Goal: Information Seeking & Learning: Learn about a topic

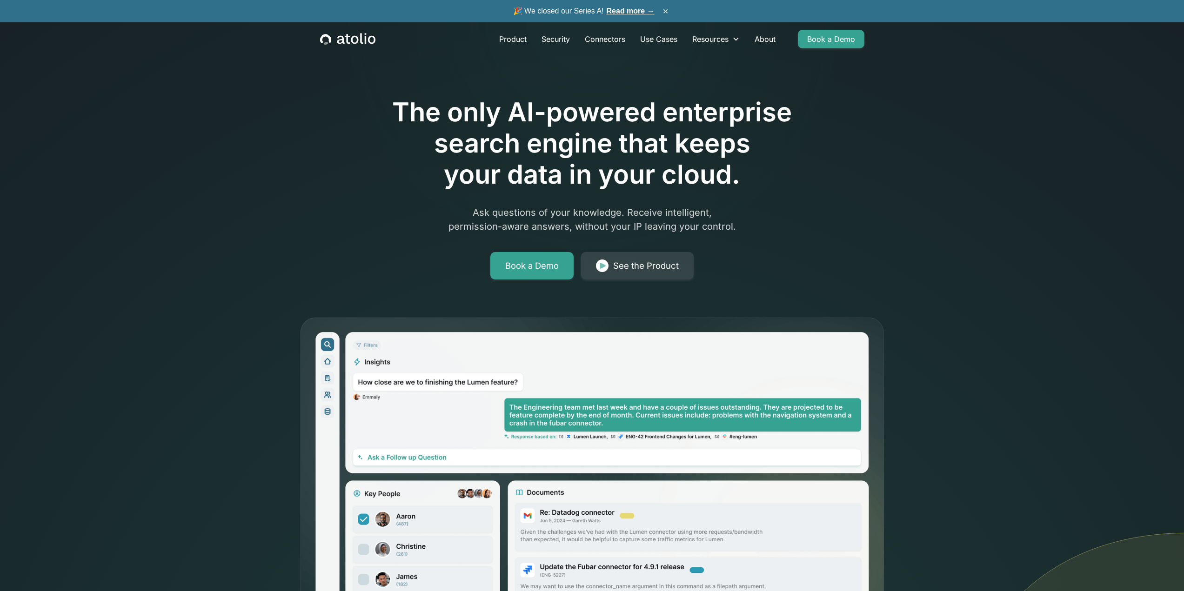
click at [634, 5] on div "🎉 We closed our Series A! Read more → ×" at bounding box center [592, 11] width 1184 height 22
click at [634, 9] on link "Read more →" at bounding box center [631, 11] width 48 height 8
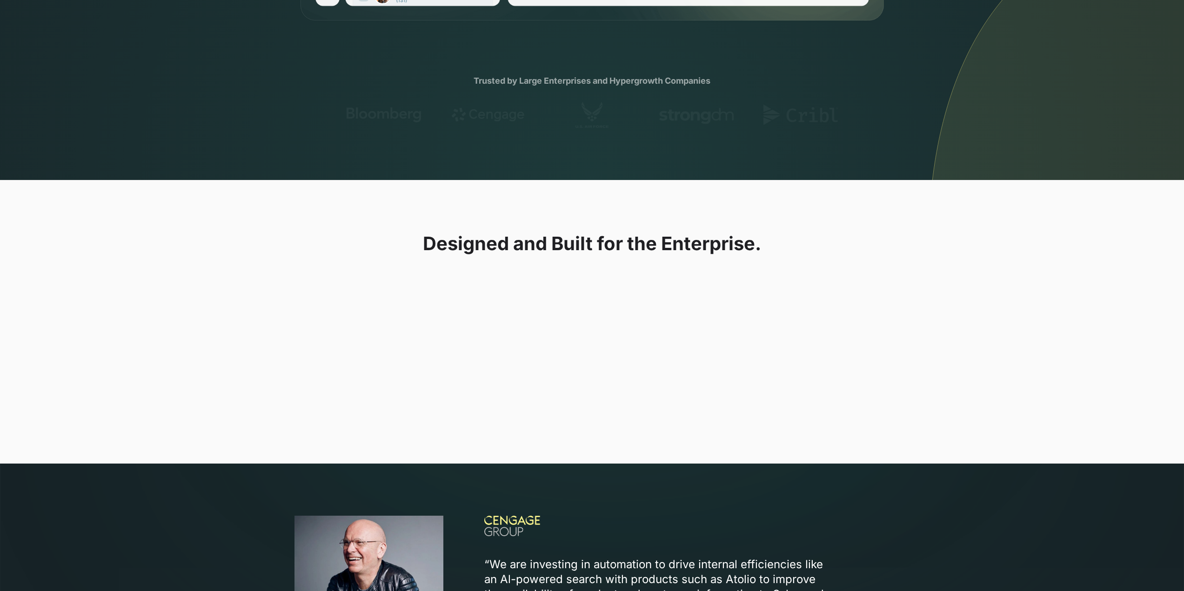
scroll to position [651, 0]
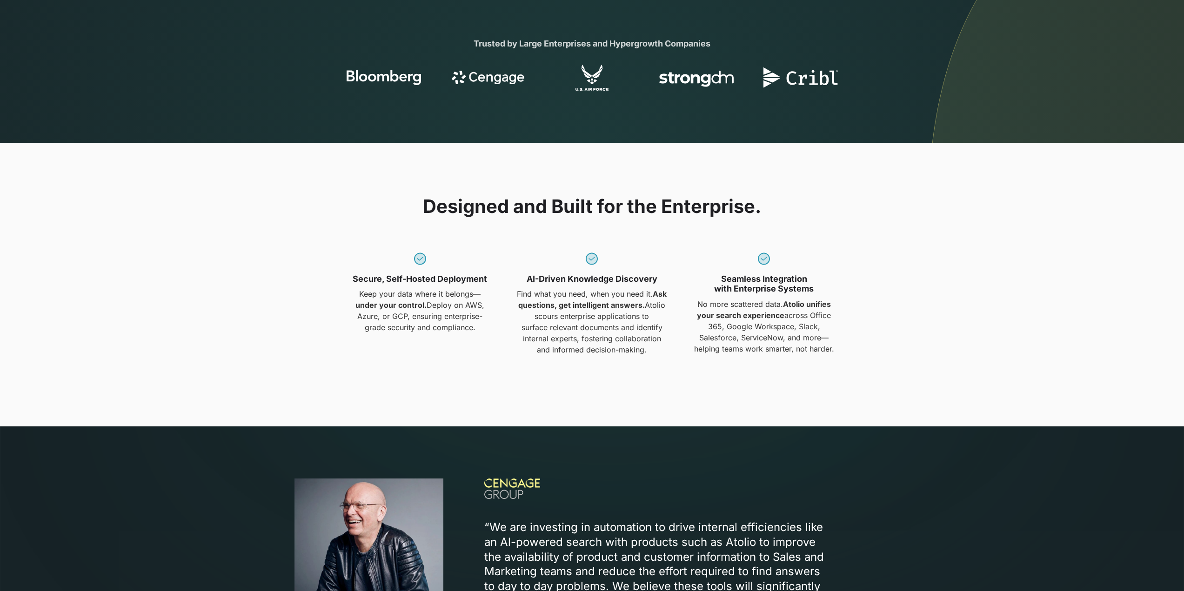
click at [536, 356] on div "Designed and Built for the Enterprise. Secure, Self-Hosted Deployment Keep your…" at bounding box center [591, 284] width 595 height 179
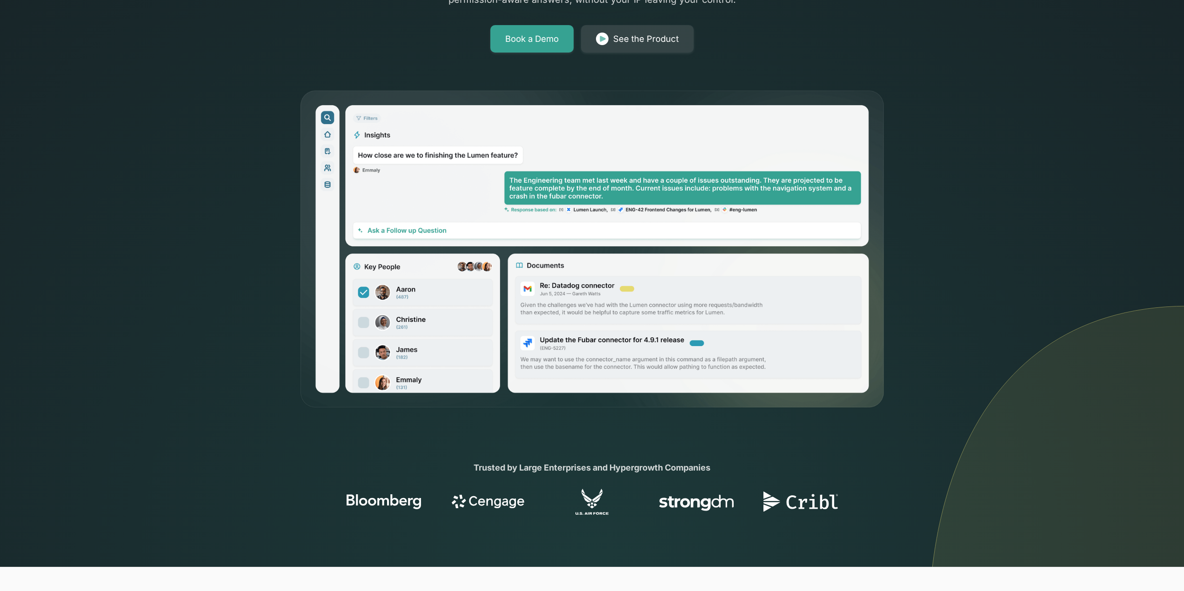
scroll to position [0, 0]
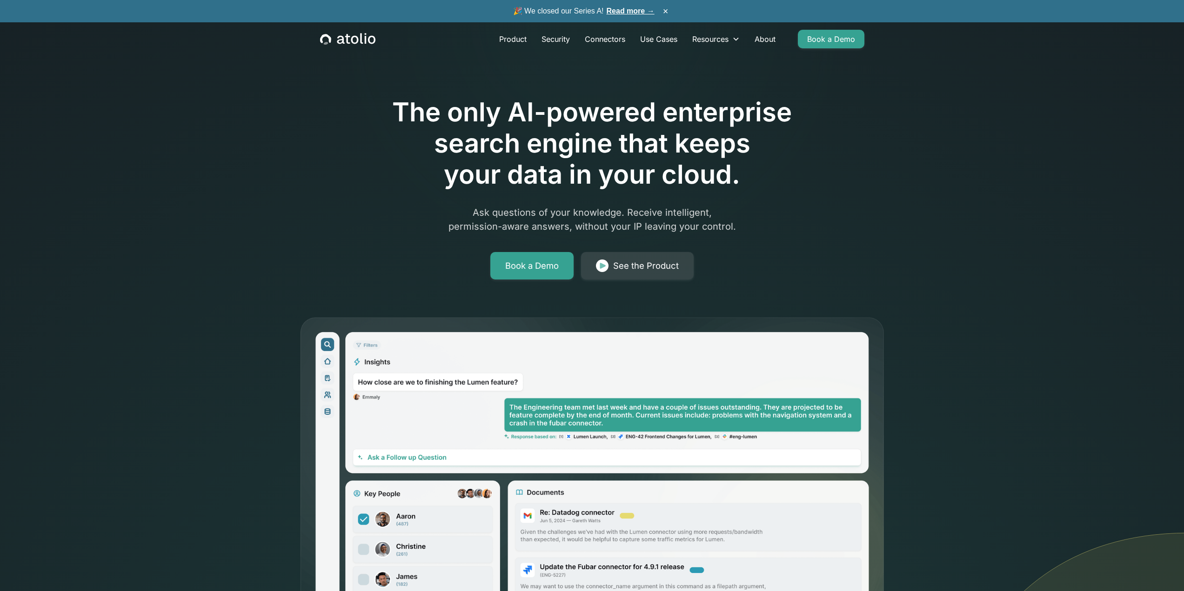
click at [632, 8] on link "Read more →" at bounding box center [631, 11] width 48 height 8
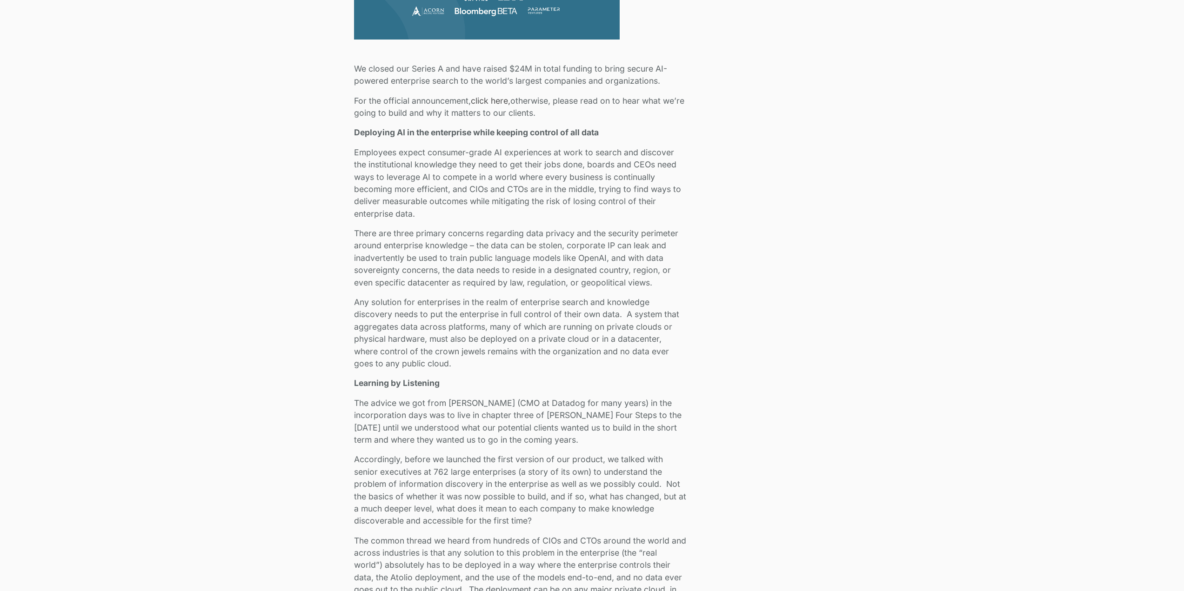
scroll to position [233, 0]
